Goal: Task Accomplishment & Management: Use online tool/utility

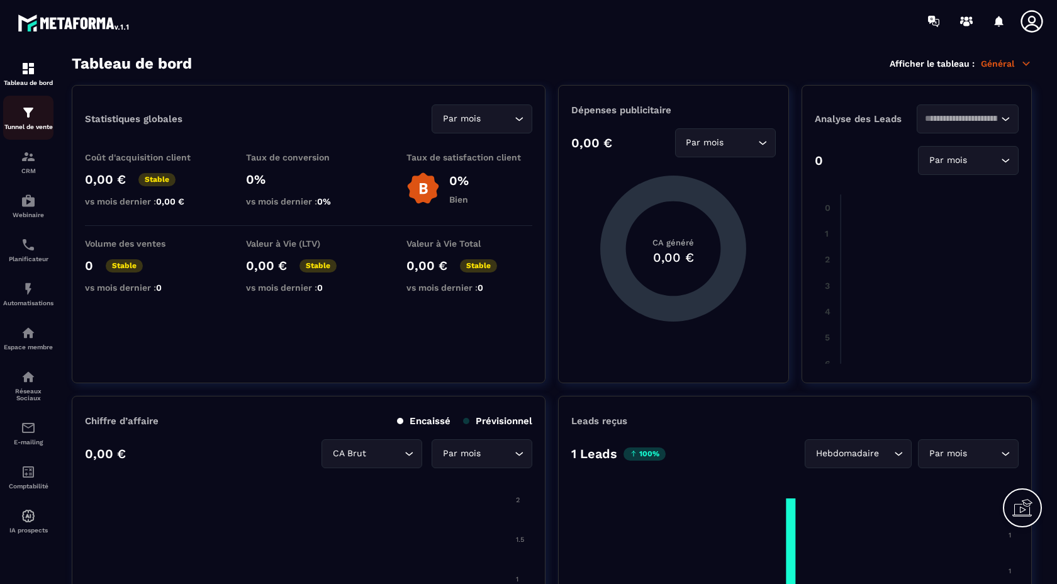
click at [28, 117] on img at bounding box center [28, 112] width 15 height 15
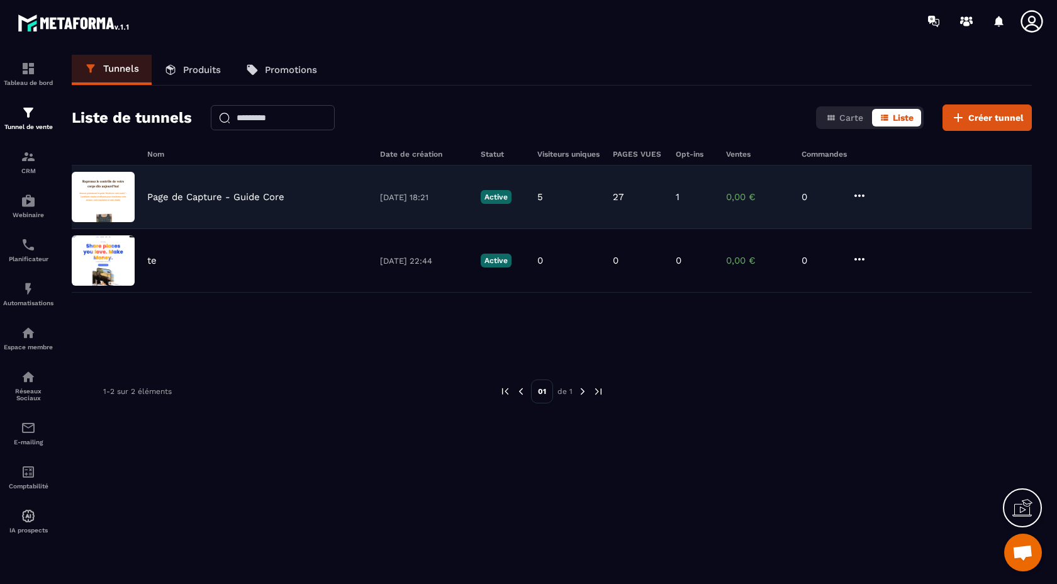
click at [170, 197] on p "Page de Capture - Guide Core" at bounding box center [215, 196] width 137 height 11
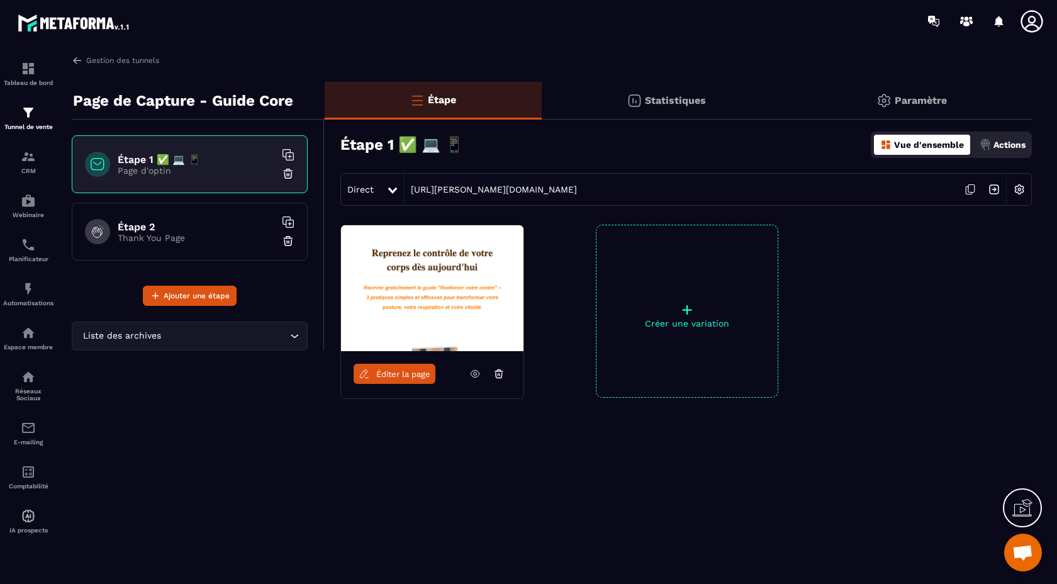
click at [170, 233] on p "Thank You Page" at bounding box center [196, 238] width 157 height 10
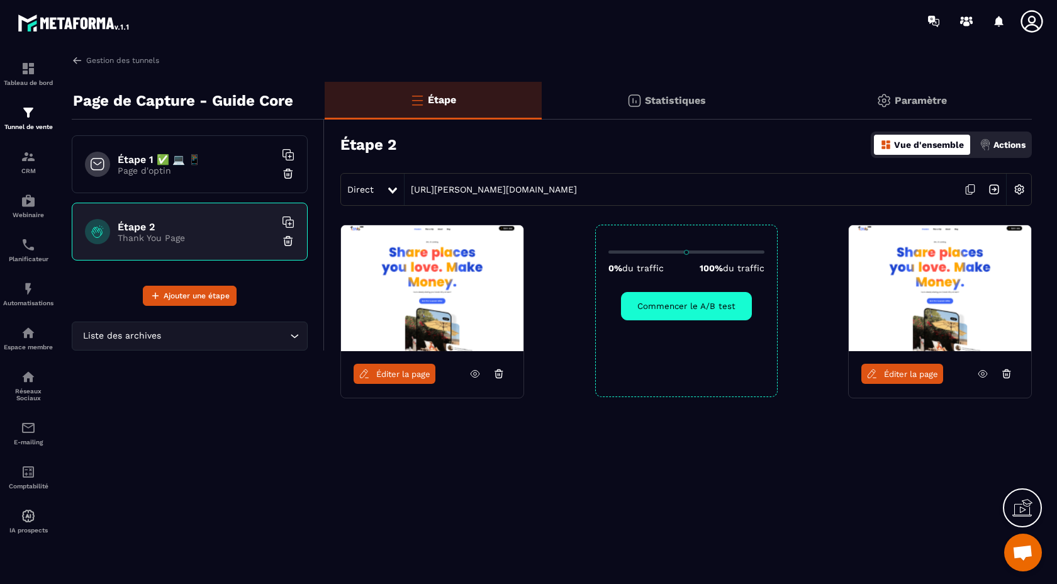
click at [891, 376] on span "Éditer la page" at bounding box center [911, 373] width 54 height 9
